Goal: Task Accomplishment & Management: Use online tool/utility

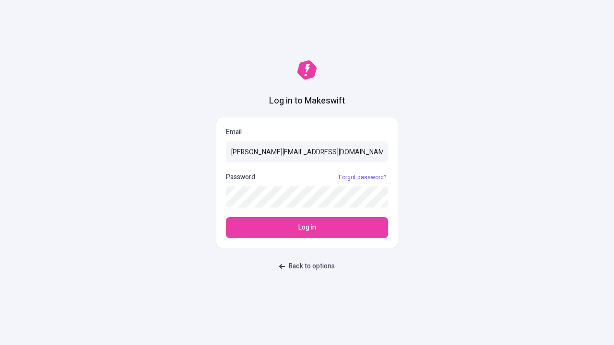
type input "sasha+test-ui@makeswift.com"
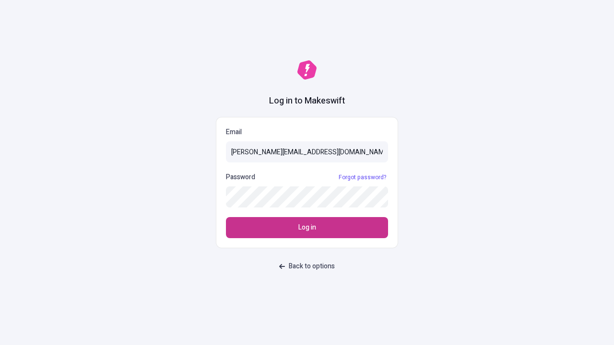
click at [307, 228] on span "Log in" at bounding box center [307, 228] width 18 height 11
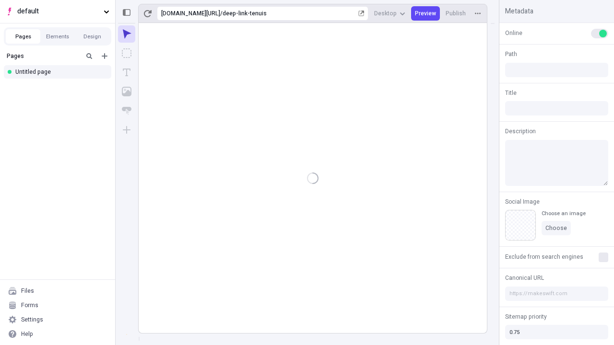
type input "/deep-link-tenuis"
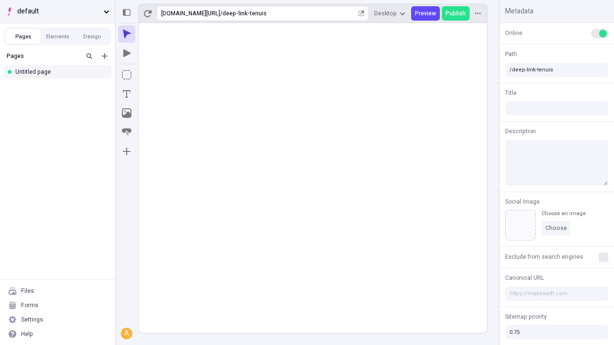
click at [58, 12] on span "default" at bounding box center [58, 11] width 83 height 11
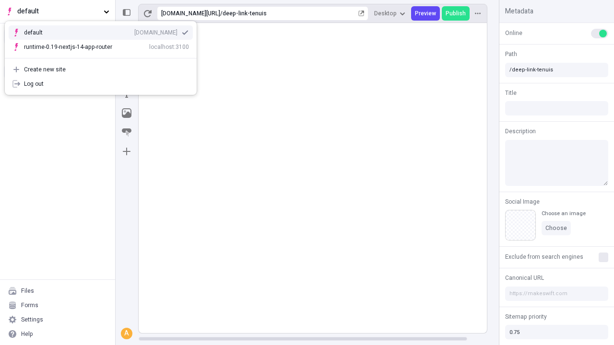
click at [134, 31] on div "[DOMAIN_NAME]" at bounding box center [155, 33] width 43 height 8
click at [92, 36] on button "Design" at bounding box center [92, 36] width 35 height 14
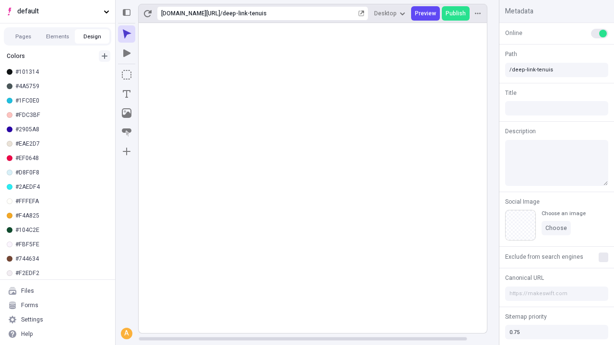
click at [105, 56] on icon "button" at bounding box center [105, 56] width 6 height 6
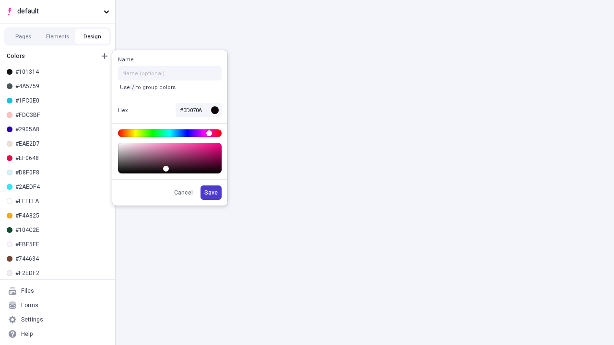
click at [212, 193] on span "Save" at bounding box center [210, 193] width 13 height 8
